Goal: Transaction & Acquisition: Purchase product/service

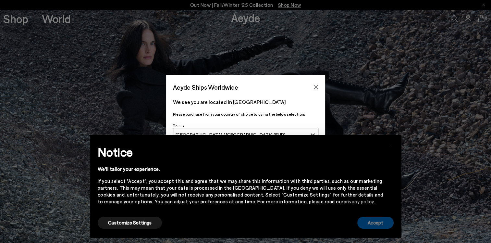
click at [375, 221] on button "Accept" at bounding box center [376, 223] width 36 height 12
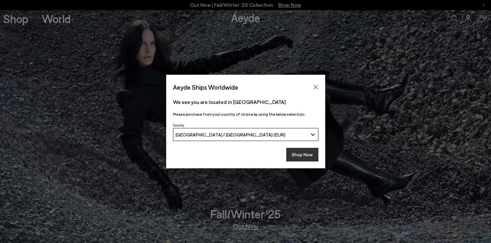
click at [304, 153] on button "Shop Now" at bounding box center [302, 155] width 32 height 14
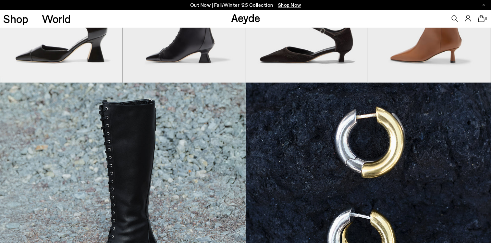
scroll to position [364, 0]
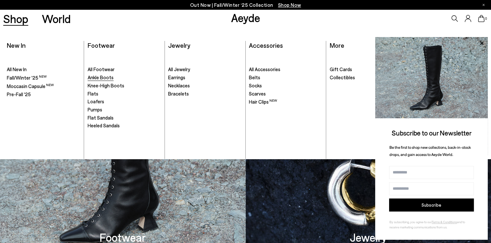
click at [106, 77] on span "Ankle Boots" at bounding box center [101, 77] width 26 height 6
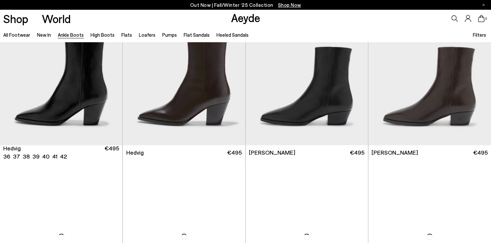
scroll to position [221, 0]
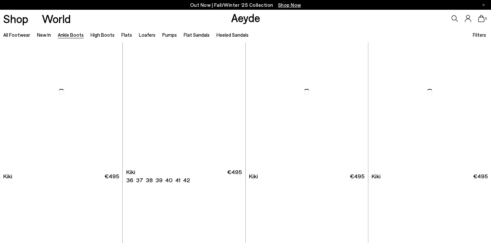
scroll to position [857, 0]
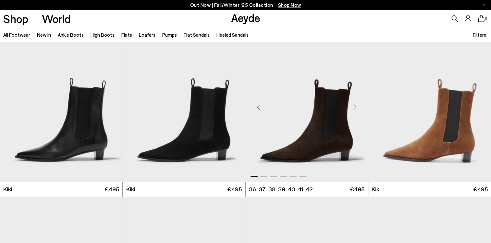
click at [329, 148] on img "1 / 6" at bounding box center [307, 105] width 122 height 154
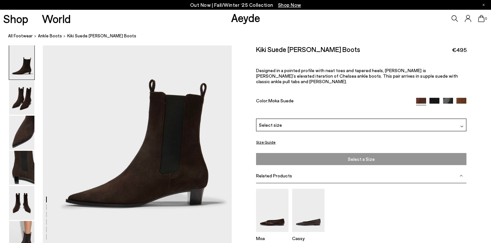
scroll to position [65, 0]
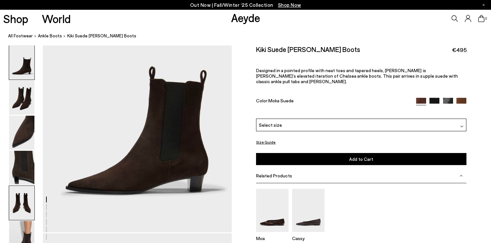
click at [20, 203] on img at bounding box center [21, 203] width 25 height 34
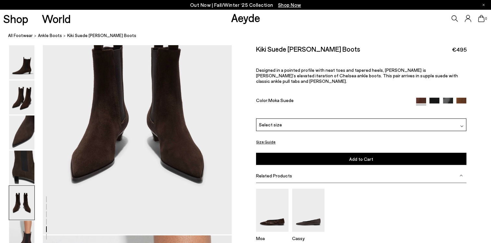
scroll to position [1077, 0]
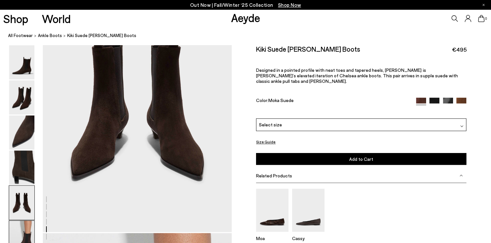
click at [22, 232] on img at bounding box center [21, 238] width 25 height 34
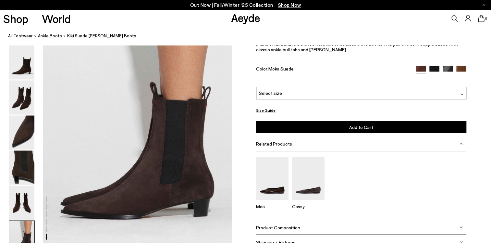
scroll to position [1309, 0]
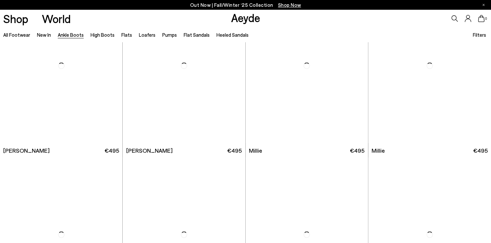
scroll to position [1234, 0]
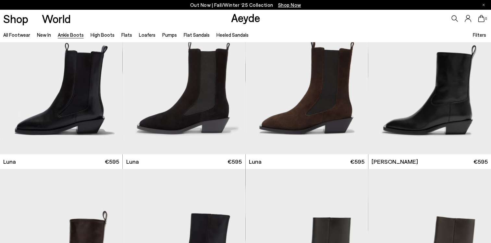
scroll to position [2053, 0]
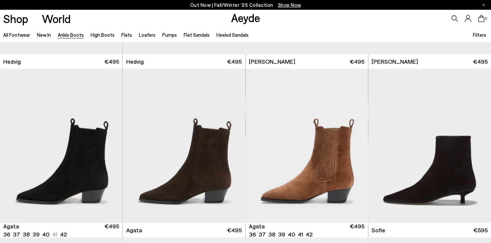
scroll to position [325, 0]
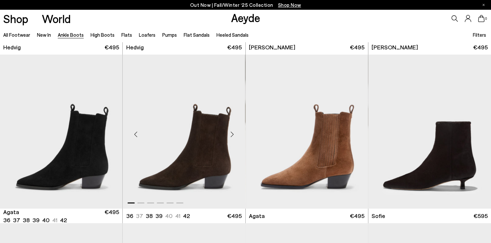
click at [189, 150] on img "1 / 6" at bounding box center [184, 132] width 122 height 154
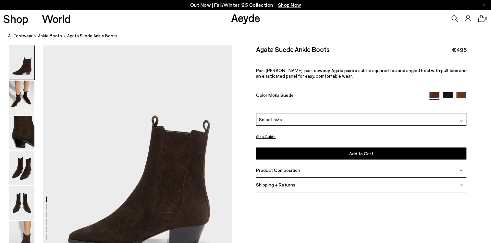
scroll to position [26, 0]
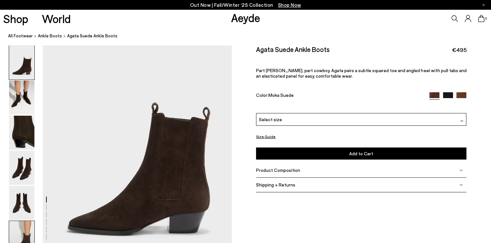
click at [26, 234] on img at bounding box center [21, 238] width 25 height 34
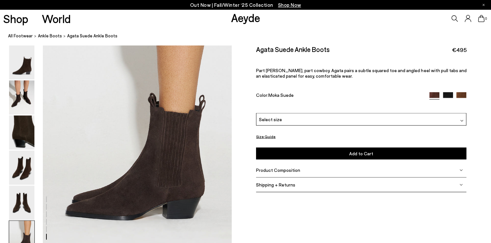
scroll to position [1309, 0]
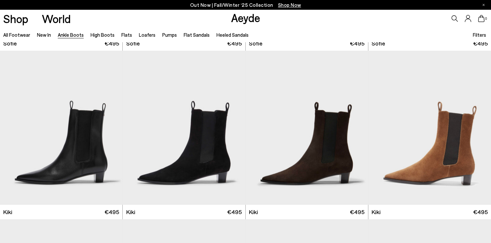
scroll to position [870, 0]
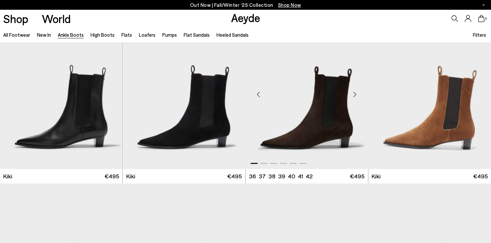
click at [302, 115] on img "1 / 6" at bounding box center [307, 92] width 122 height 154
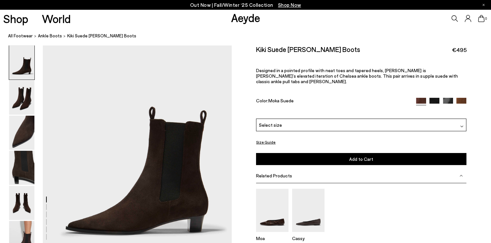
scroll to position [26, 0]
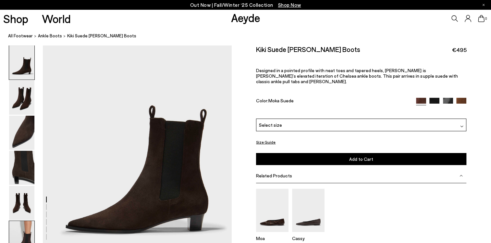
click at [23, 233] on img at bounding box center [21, 238] width 25 height 34
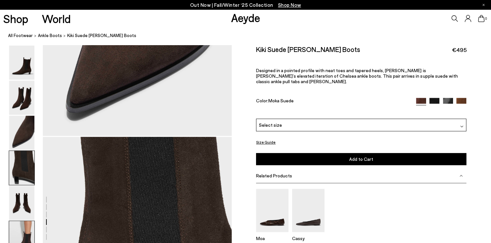
scroll to position [1309, 0]
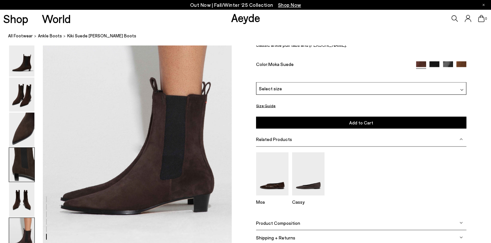
click at [22, 162] on img at bounding box center [21, 165] width 25 height 34
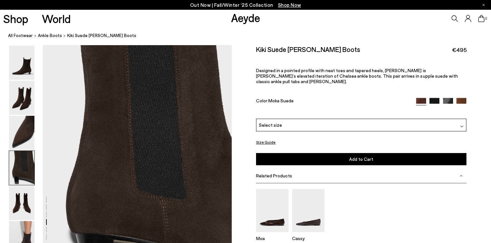
scroll to position [759, 0]
click at [19, 132] on img at bounding box center [21, 133] width 25 height 34
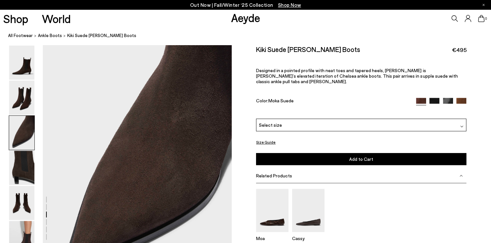
scroll to position [506, 0]
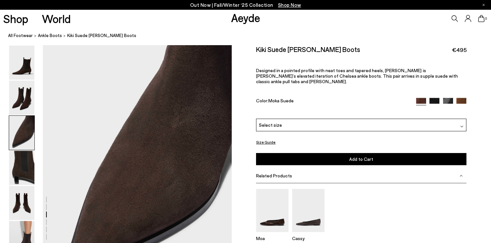
click at [290, 120] on div "Select size" at bounding box center [361, 125] width 210 height 13
